Goal: Task Accomplishment & Management: Complete application form

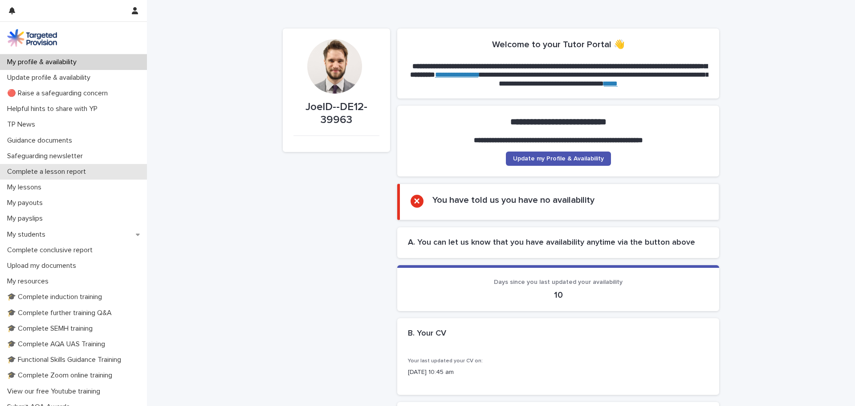
click at [67, 170] on p "Complete a lesson report" at bounding box center [49, 171] width 90 height 8
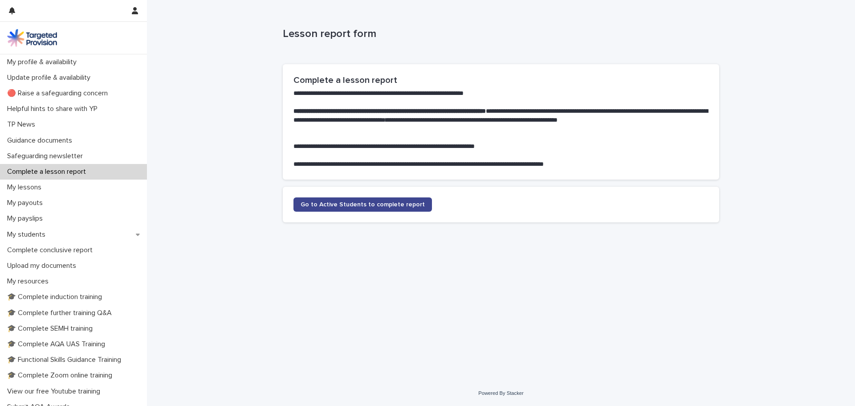
click at [350, 201] on span "Go to Active Students to complete report" at bounding box center [363, 204] width 124 height 6
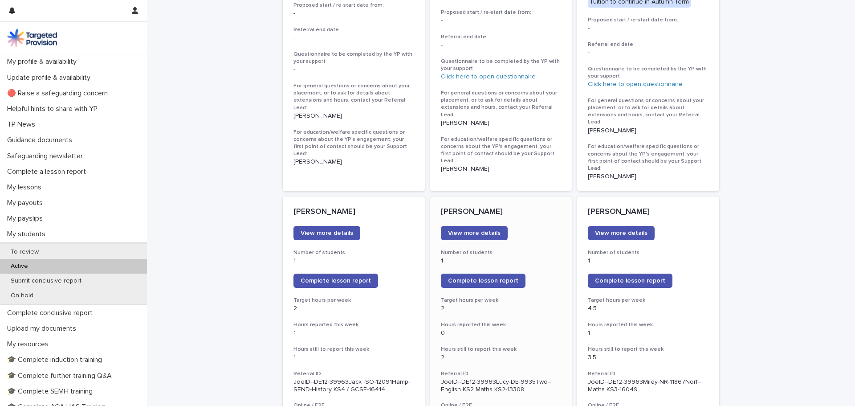
scroll to position [1202, 0]
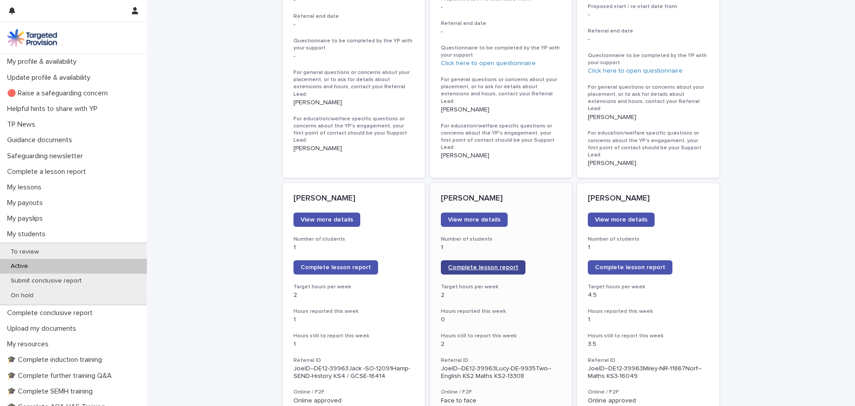
click at [497, 264] on span "Complete lesson report" at bounding box center [483, 267] width 70 height 6
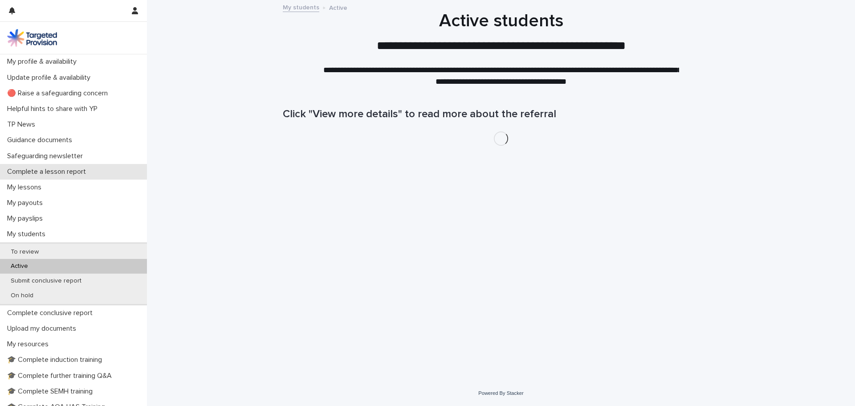
click at [36, 167] on div "Complete a lesson report" at bounding box center [73, 172] width 147 height 16
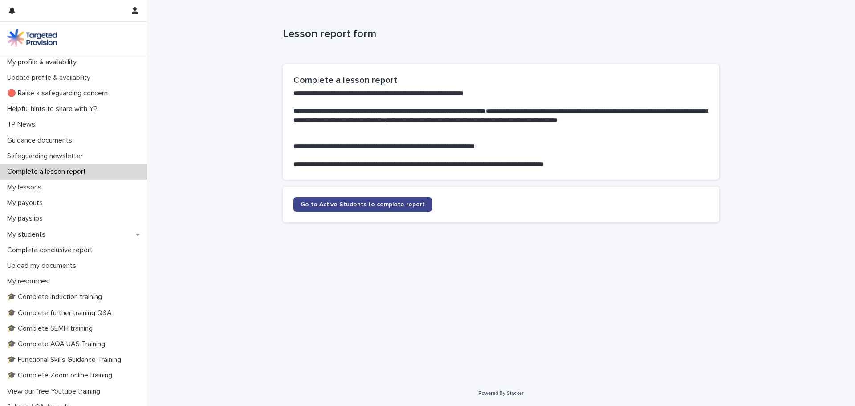
click at [373, 204] on span "Go to Active Students to complete report" at bounding box center [363, 204] width 124 height 6
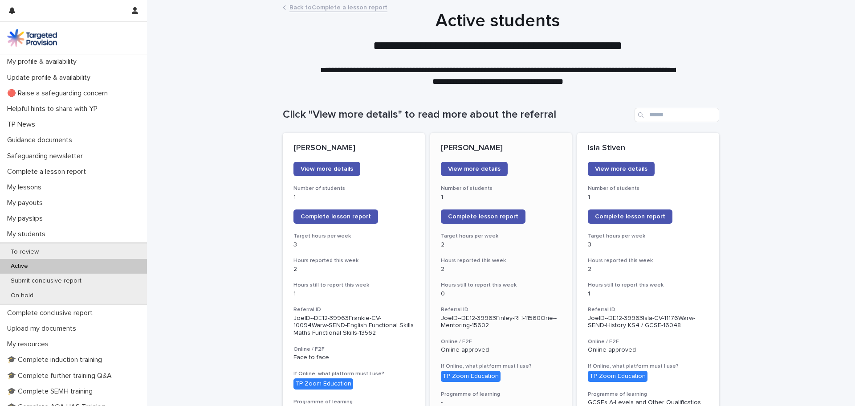
scroll to position [45, 0]
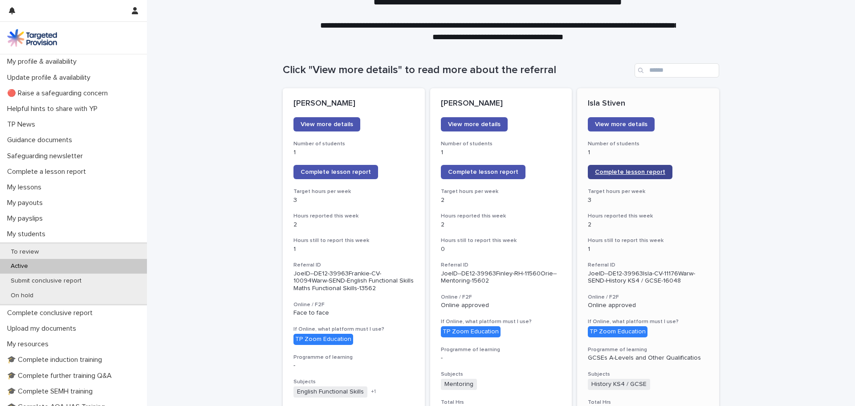
click at [632, 169] on span "Complete lesson report" at bounding box center [630, 172] width 70 height 6
click at [60, 189] on div "My lessons" at bounding box center [73, 187] width 147 height 16
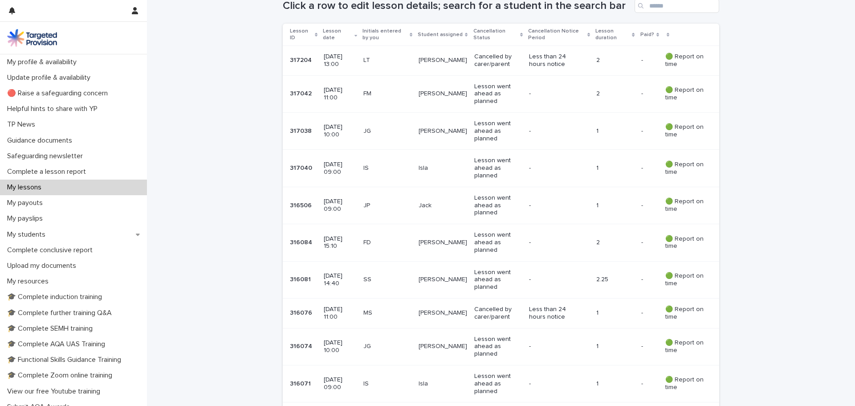
scroll to position [178, 0]
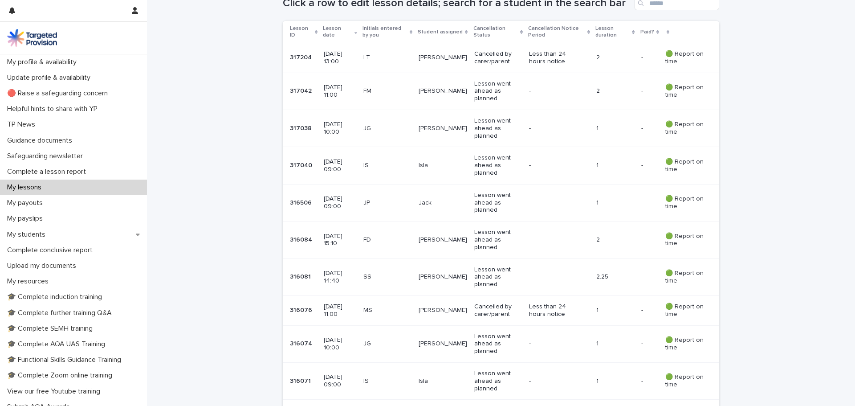
click at [515, 161] on p "Lesson went ahead as planned" at bounding box center [498, 165] width 48 height 22
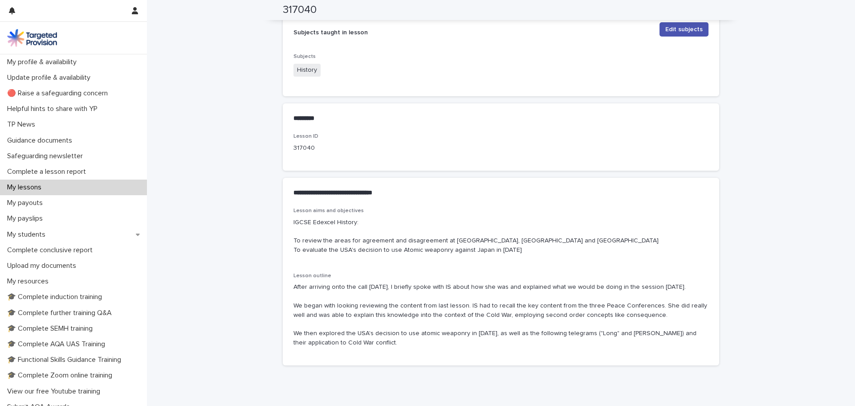
scroll to position [395, 0]
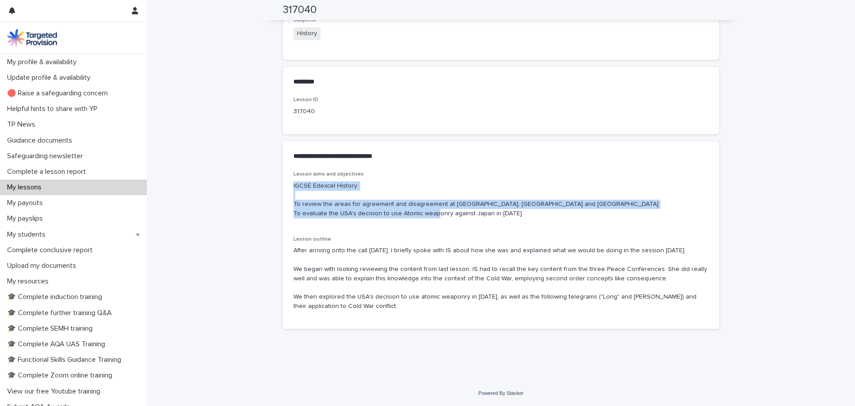
drag, startPoint x: 303, startPoint y: 190, endPoint x: 544, endPoint y: 213, distance: 242.0
click at [544, 213] on div "Lesson aims and objectives IGCSE Edexcel History: To review the areas for agree…" at bounding box center [501, 250] width 436 height 158
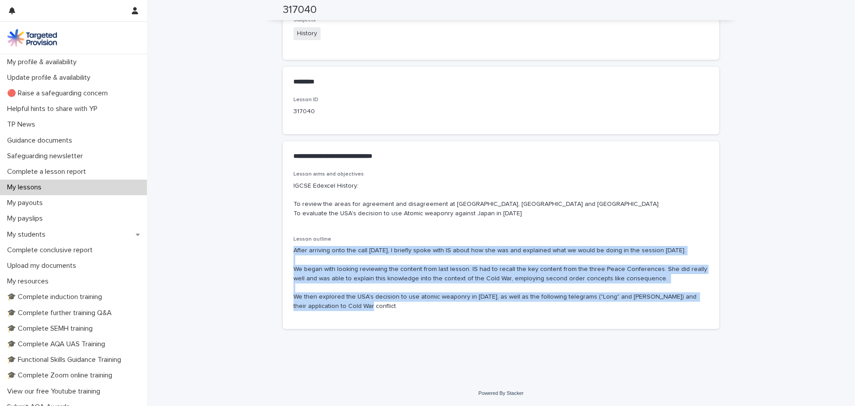
drag, startPoint x: 363, startPoint y: 307, endPoint x: 291, endPoint y: 248, distance: 93.0
click at [293, 248] on p "After arriving onto the call [DATE], I briefly spoke with IS about how she was …" at bounding box center [500, 278] width 415 height 65
copy p "After arriving onto the call [DATE], I briefly spoke with IS about how she was …"
click at [63, 172] on p "Complete a lesson report" at bounding box center [49, 171] width 90 height 8
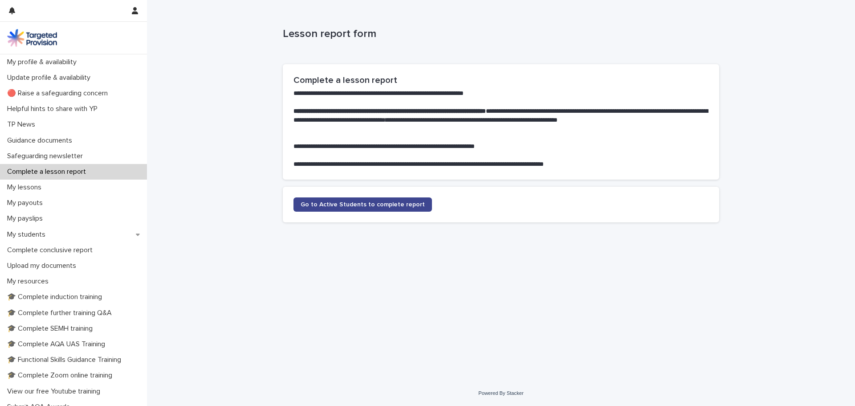
click at [359, 206] on span "Go to Active Students to complete report" at bounding box center [363, 204] width 124 height 6
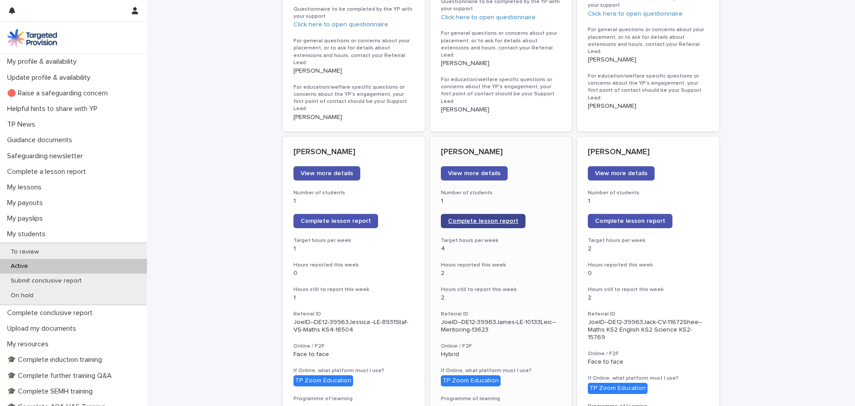
scroll to position [623, 0]
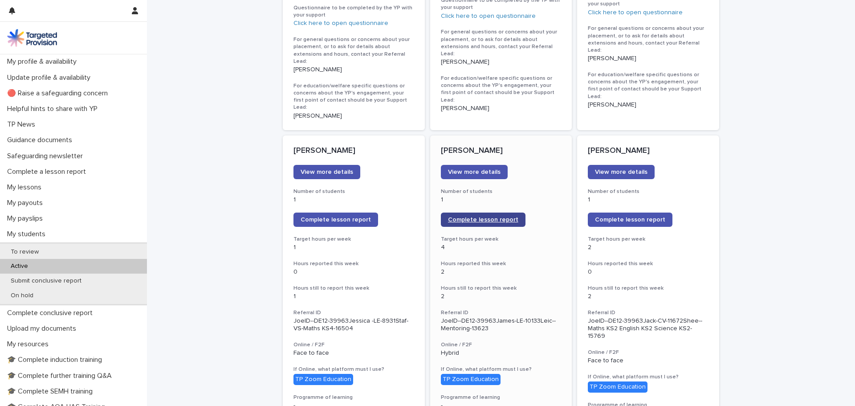
click at [503, 216] on span "Complete lesson report" at bounding box center [483, 219] width 70 height 6
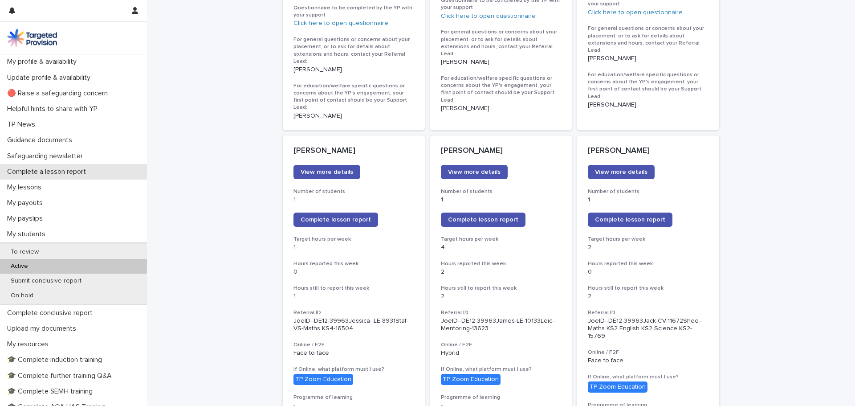
click at [52, 176] on div "Complete a lesson report" at bounding box center [73, 172] width 147 height 16
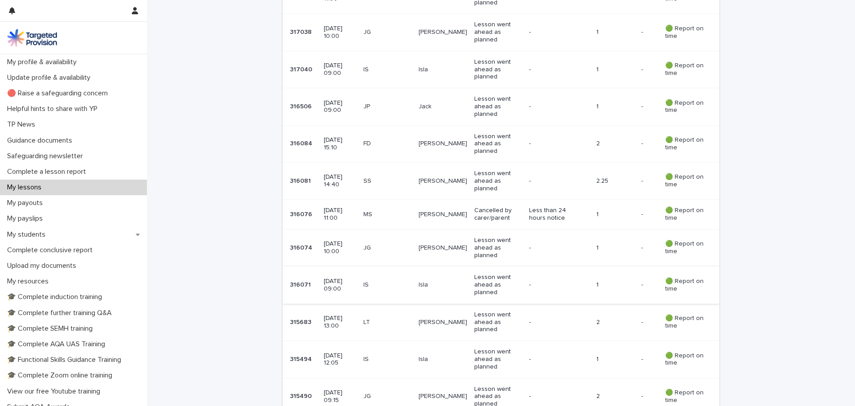
scroll to position [401, 0]
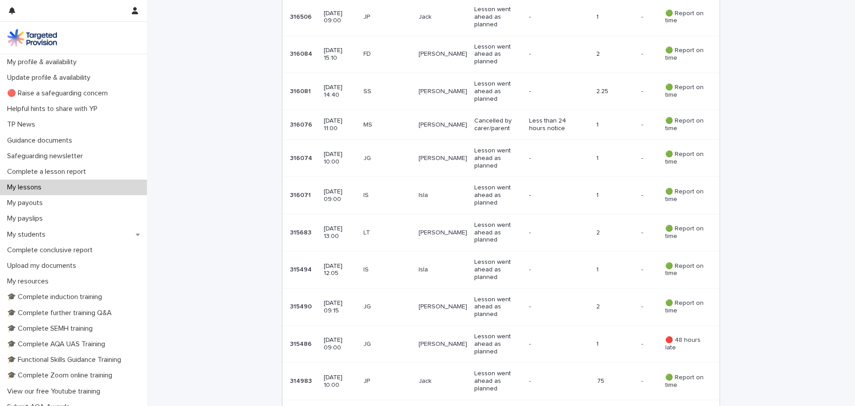
click at [486, 297] on p "Lesson went ahead as planned" at bounding box center [498, 307] width 48 height 22
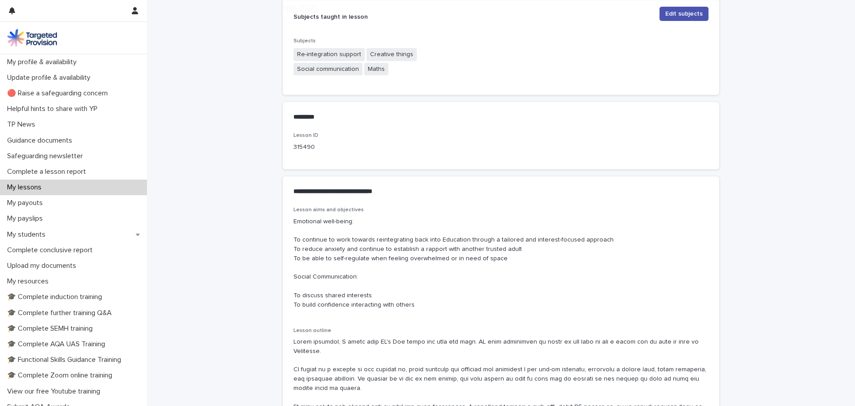
scroll to position [445, 0]
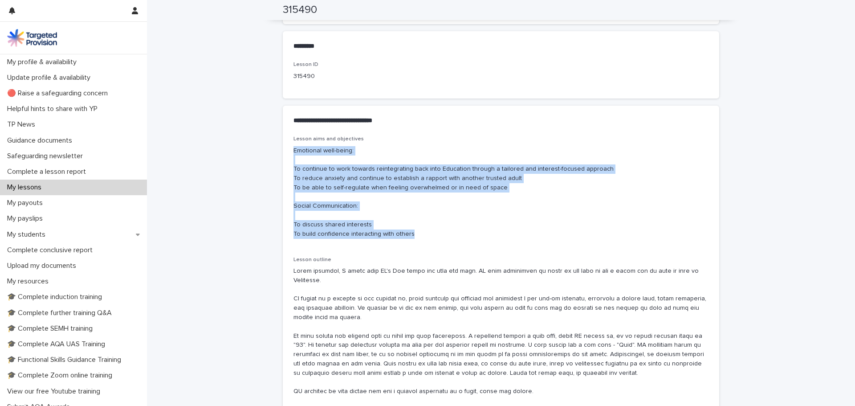
drag, startPoint x: 289, startPoint y: 149, endPoint x: 408, endPoint y: 235, distance: 146.4
click at [408, 235] on div "Lesson aims and objectives Emotional well-being: To continue to work towards re…" at bounding box center [501, 275] width 436 height 278
copy p "Emotional well-being: To continue to work towards reintegrating back into Educa…"
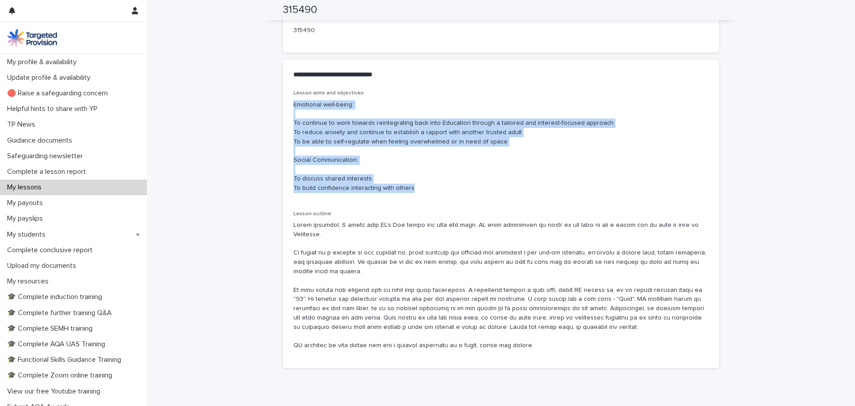
scroll to position [530, 0]
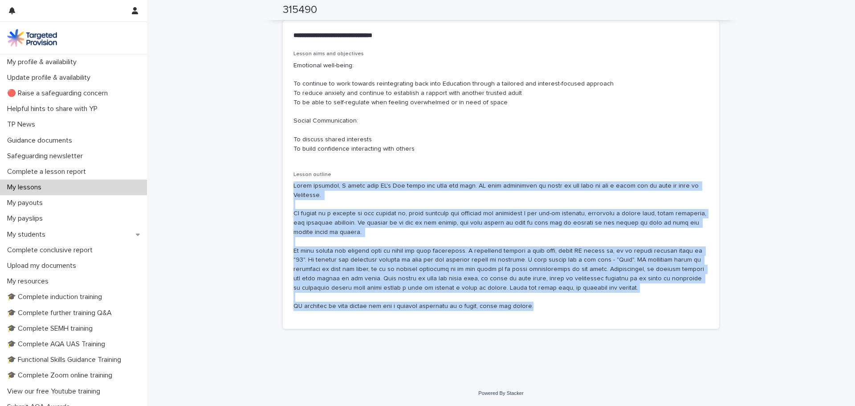
drag, startPoint x: 529, startPoint y: 318, endPoint x: 289, endPoint y: 185, distance: 274.2
click at [289, 185] on div "Lesson aims and objectives Emotional well-being: To continue to work towards re…" at bounding box center [501, 190] width 436 height 278
copy p "After arriving, I spoke with JG's Mum about how they had been. [PERSON_NAME] ca…"
click at [54, 175] on p "Complete a lesson report" at bounding box center [49, 171] width 90 height 8
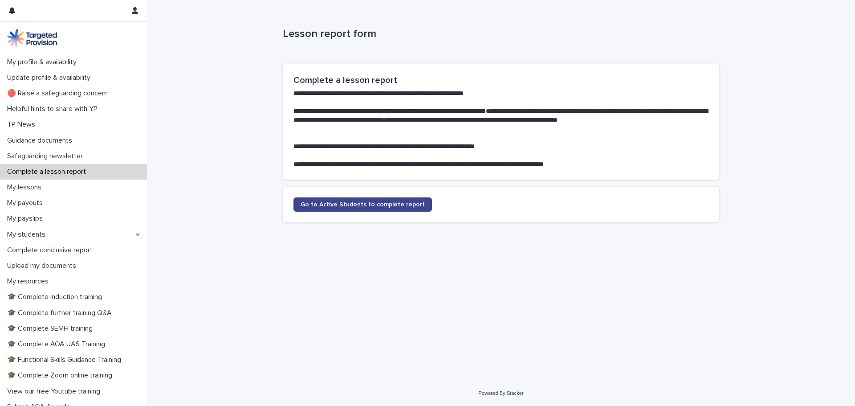
click at [325, 204] on span "Go to Active Students to complete report" at bounding box center [363, 204] width 124 height 6
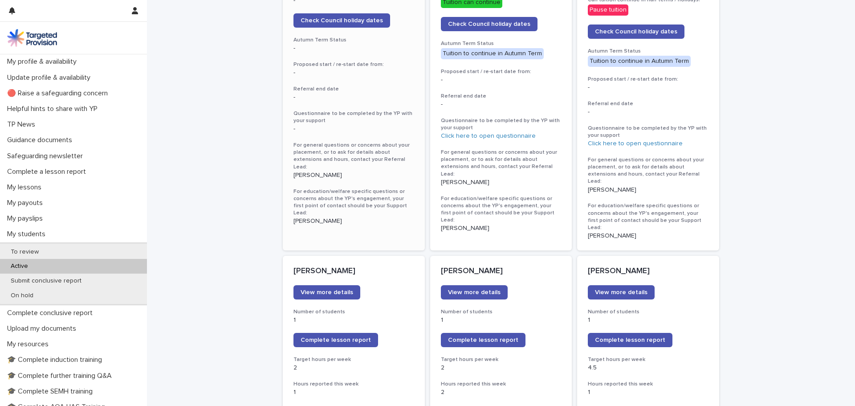
scroll to position [1247, 0]
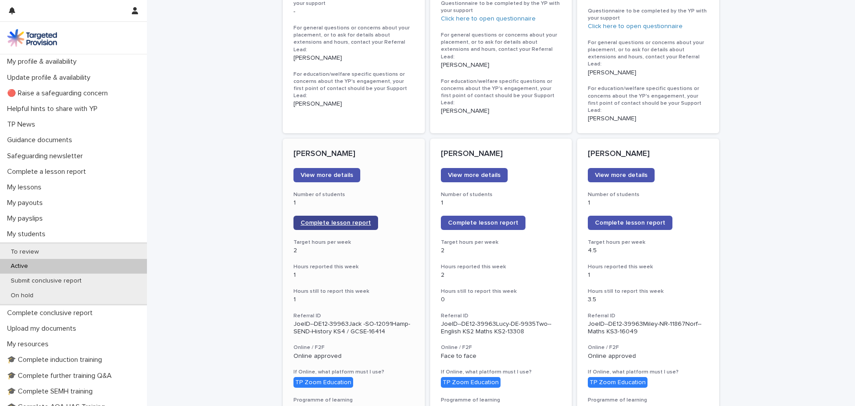
click at [326, 216] on link "Complete lesson report" at bounding box center [335, 223] width 85 height 14
click at [49, 185] on div "My lessons" at bounding box center [73, 187] width 147 height 16
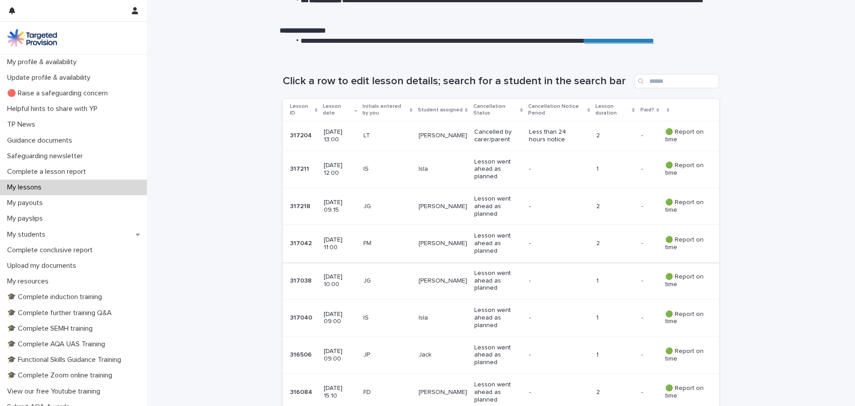
scroll to position [134, 0]
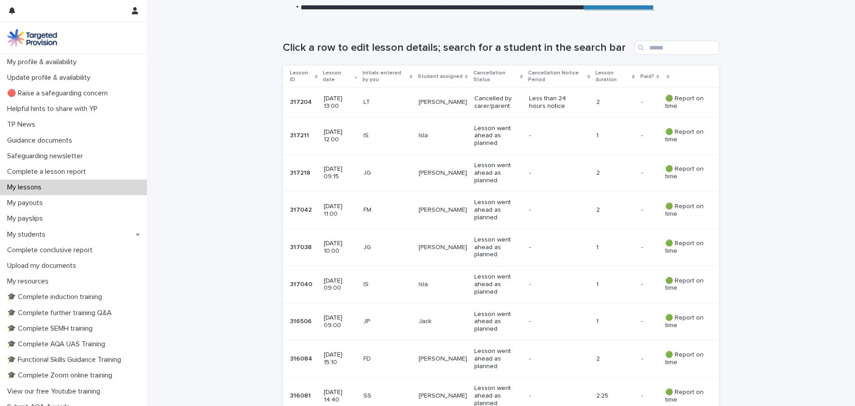
click at [492, 313] on p "Lesson went ahead as planned" at bounding box center [498, 321] width 48 height 22
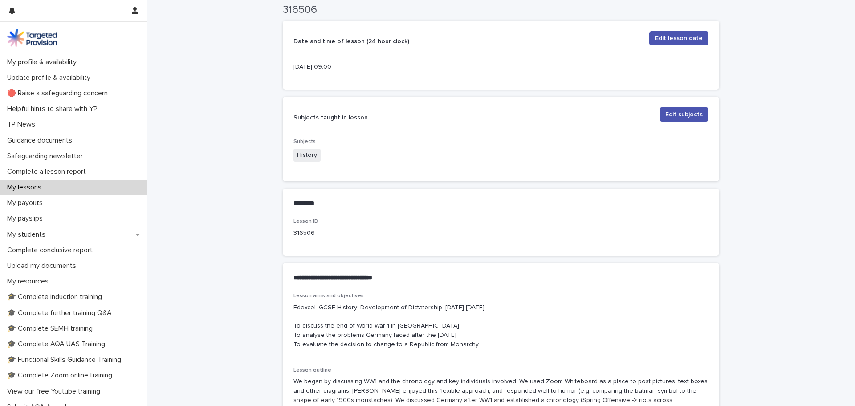
scroll to position [386, 0]
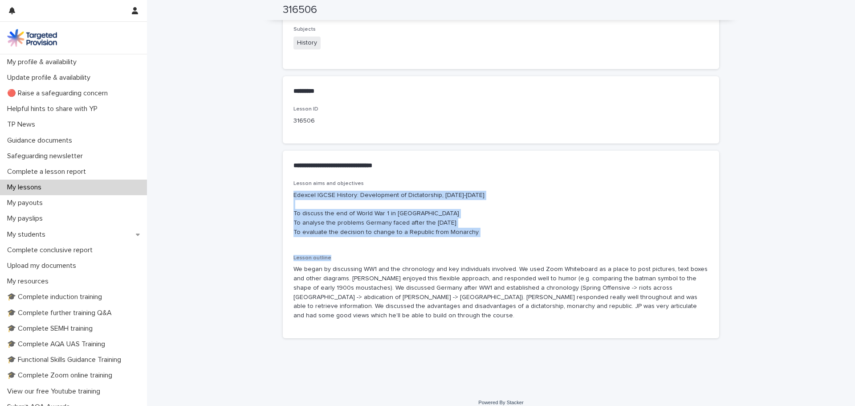
drag, startPoint x: 308, startPoint y: 201, endPoint x: 552, endPoint y: 241, distance: 246.8
click at [605, 252] on div "Lesson aims and objectives Edexcel IGCSE History: Development of Dictatorship, …" at bounding box center [501, 259] width 436 height 158
click at [400, 219] on p "Edexcel IGCSE History: Development of Dictatorship, [DATE]-[DATE] To discuss th…" at bounding box center [500, 214] width 415 height 46
drag, startPoint x: 477, startPoint y: 232, endPoint x: 289, endPoint y: 193, distance: 191.9
click at [289, 193] on div "Lesson aims and objectives Edexcel IGCSE History: Development of Dictatorship, …" at bounding box center [501, 259] width 436 height 158
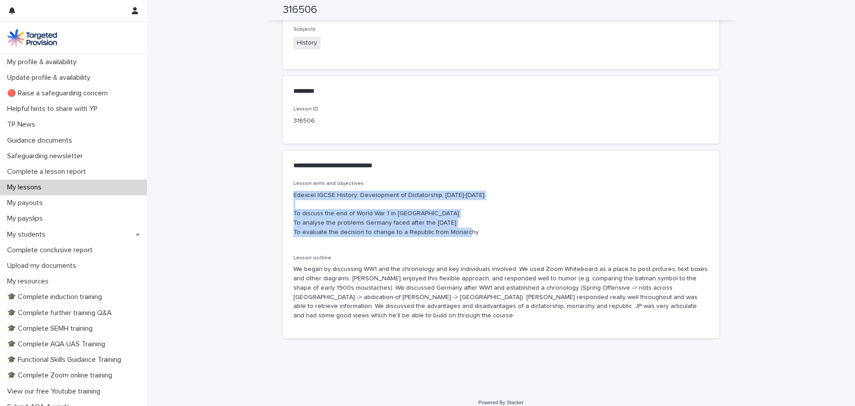
copy p "Edexcel IGCSE History: Development of Dictatorship, [DATE]-[DATE] To discuss th…"
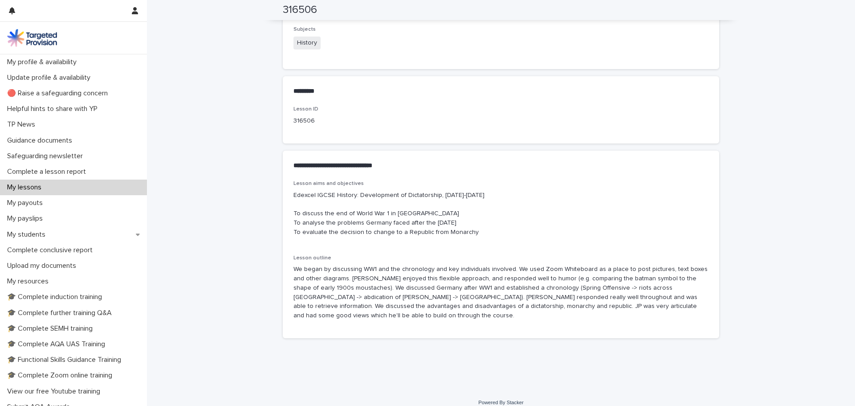
click at [335, 282] on p "We began by discussing WW1 and the chronology and key individuals involved. We …" at bounding box center [500, 292] width 415 height 56
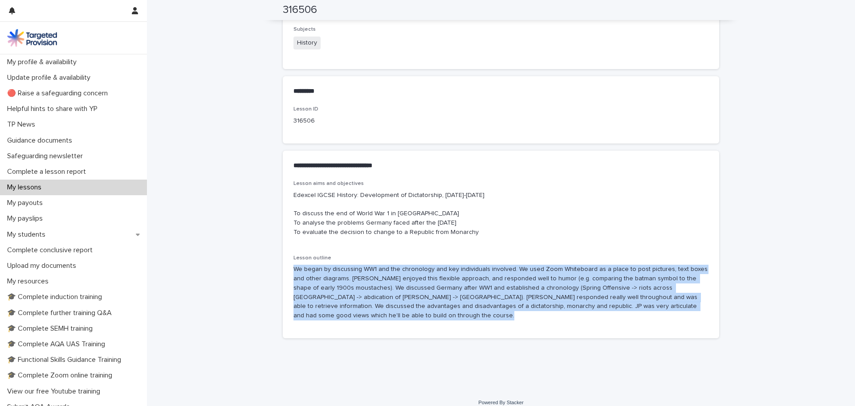
click at [335, 282] on p "We began by discussing WW1 and the chronology and key individuals involved. We …" at bounding box center [500, 292] width 415 height 56
copy p "We began by discussing WW1 and the chronology and key individuals involved. We …"
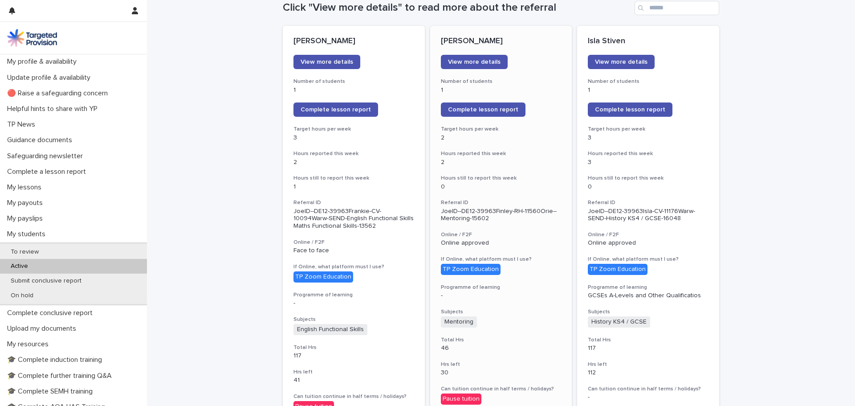
drag, startPoint x: 459, startPoint y: 155, endPoint x: 430, endPoint y: 141, distance: 32.3
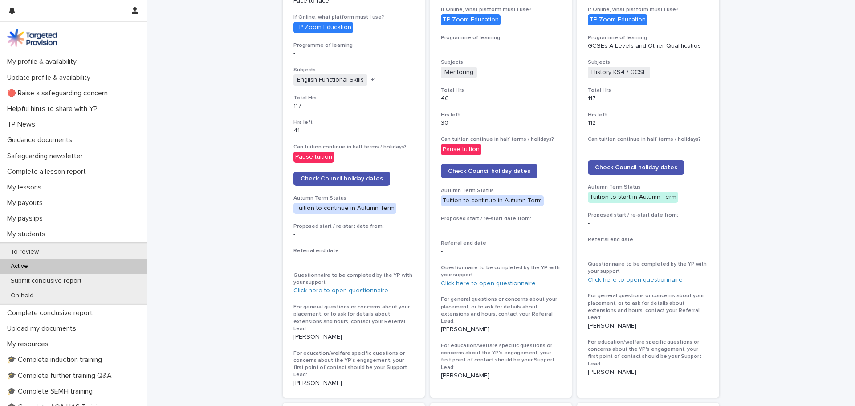
drag, startPoint x: 430, startPoint y: 141, endPoint x: 776, endPoint y: 101, distance: 348.7
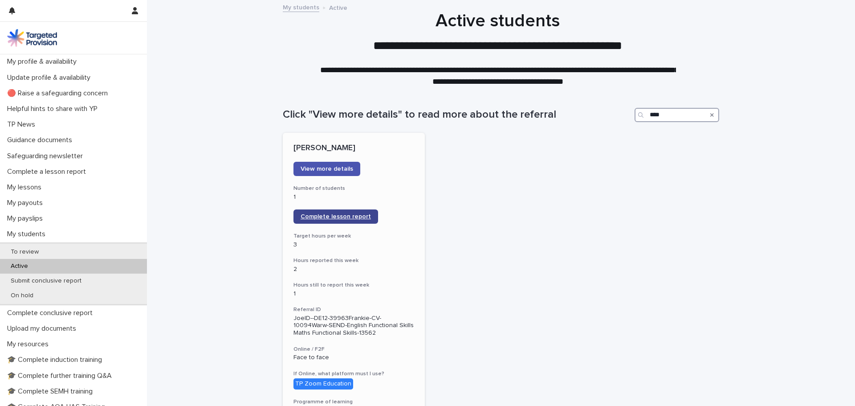
type input "****"
click at [339, 220] on span "Complete lesson report" at bounding box center [336, 216] width 70 height 6
click at [62, 185] on div "My lessons" at bounding box center [73, 187] width 147 height 16
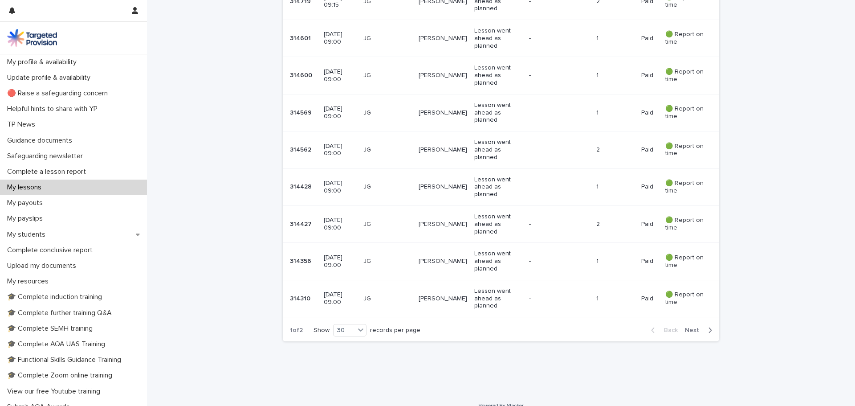
scroll to position [1016, 0]
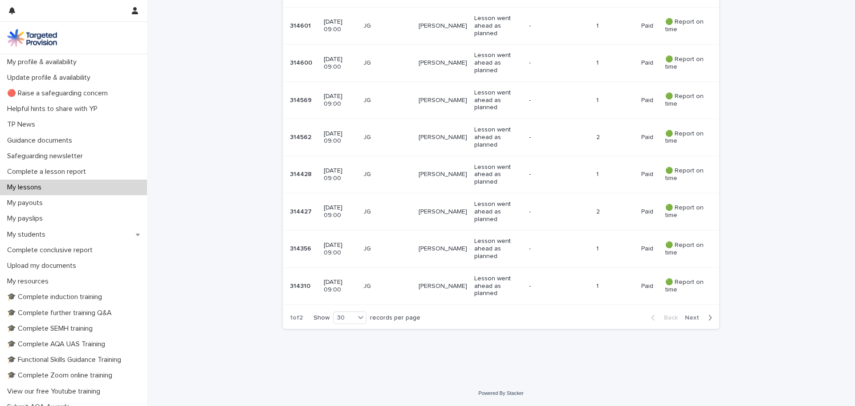
click at [691, 322] on div "Back Next" at bounding box center [681, 317] width 75 height 22
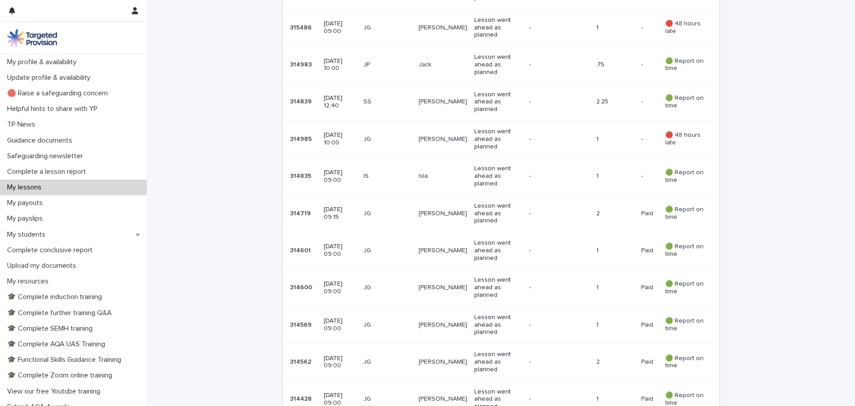
scroll to position [971, 0]
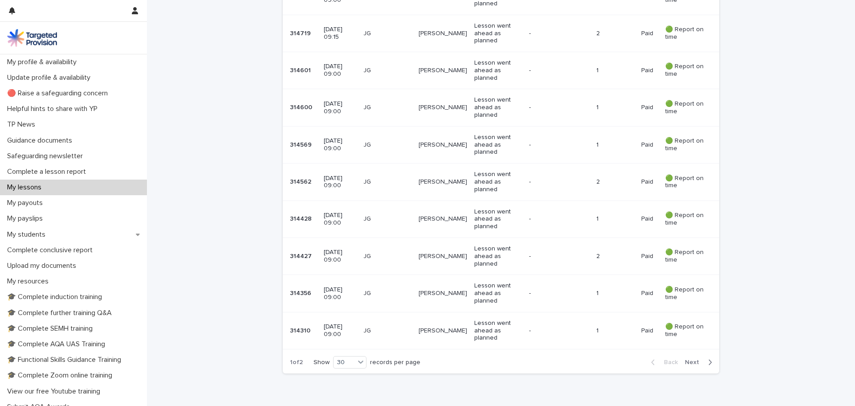
click at [695, 364] on span "Next" at bounding box center [695, 362] width 20 height 6
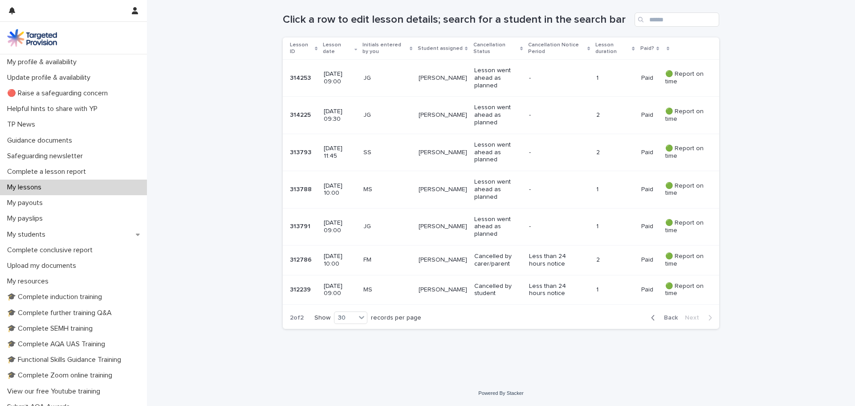
drag, startPoint x: 671, startPoint y: 318, endPoint x: 750, endPoint y: 252, distance: 103.7
click at [670, 318] on span "Back" at bounding box center [668, 317] width 19 height 6
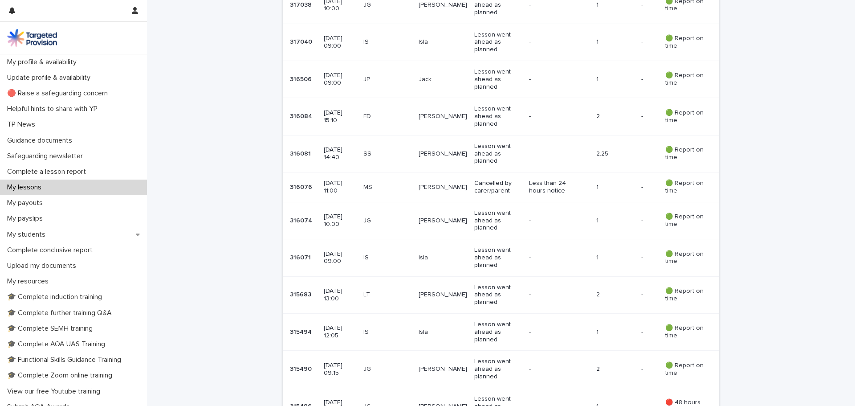
scroll to position [392, 0]
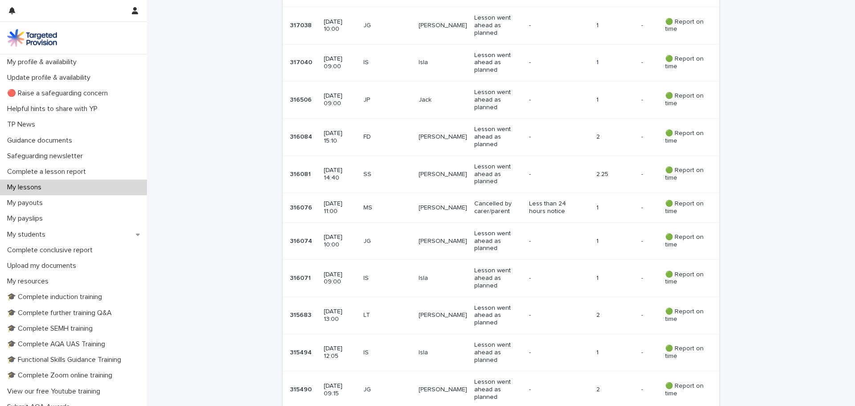
click at [535, 128] on td "-" at bounding box center [558, 136] width 67 height 37
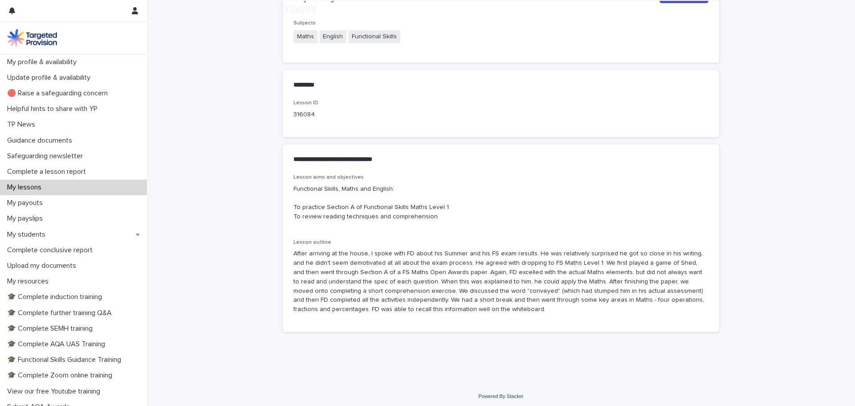
scroll to position [395, 0]
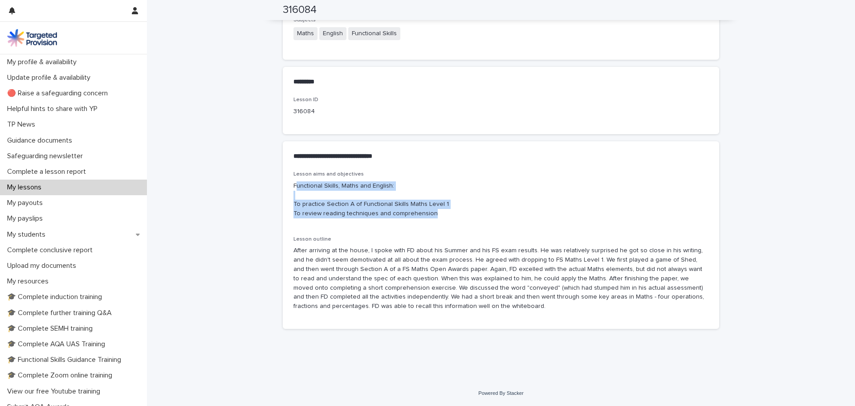
drag, startPoint x: 293, startPoint y: 186, endPoint x: 554, endPoint y: 230, distance: 265.4
click at [554, 229] on div "Lesson aims and objectives Functional Skills, Maths and English: To practice Se…" at bounding box center [500, 244] width 415 height 147
copy p "unctional Skills, Maths and English: To practice Section A of Functional Skills…"
drag, startPoint x: 463, startPoint y: 321, endPoint x: 293, endPoint y: 252, distance: 182.6
click at [293, 252] on div "Lesson aims and objectives Functional Skills, Maths and English: To practice Se…" at bounding box center [501, 250] width 436 height 158
